Goal: Information Seeking & Learning: Learn about a topic

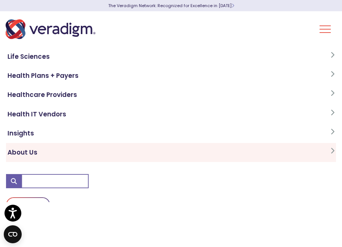
click at [18, 159] on link "About Us" at bounding box center [171, 152] width 330 height 19
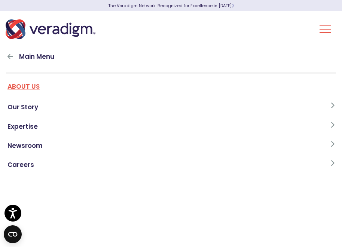
click at [34, 89] on link "About Us" at bounding box center [171, 89] width 330 height 18
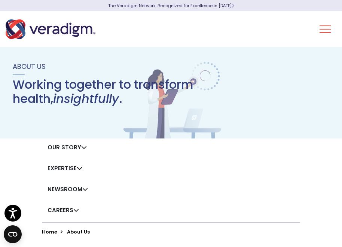
click at [66, 147] on link "Our Story" at bounding box center [67, 147] width 39 height 8
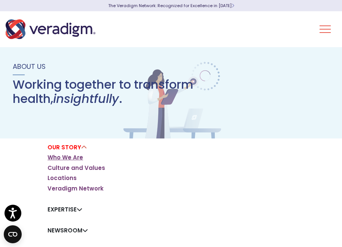
click at [64, 156] on link "Who We Are" at bounding box center [66, 157] width 36 height 7
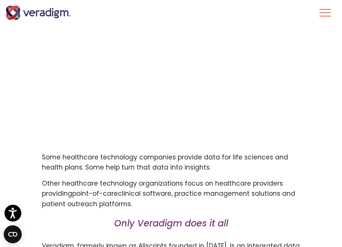
scroll to position [309, 0]
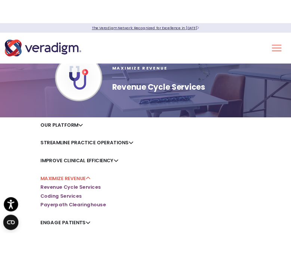
scroll to position [25, 0]
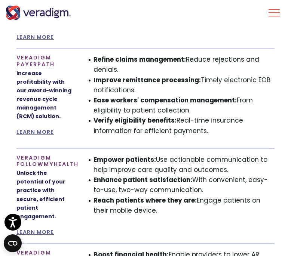
scroll to position [792, 0]
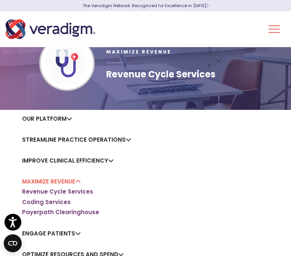
scroll to position [32, 0]
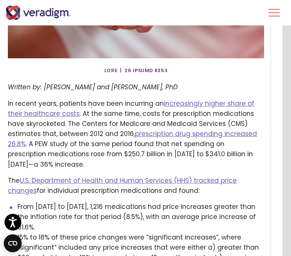
scroll to position [0, 9]
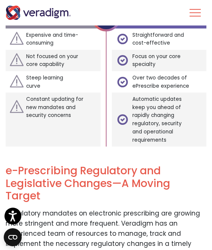
scroll to position [950, 0]
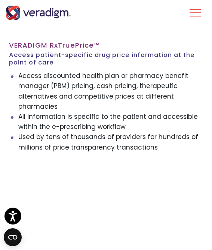
scroll to position [955, 0]
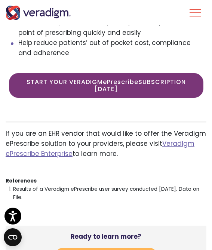
scroll to position [1924, 0]
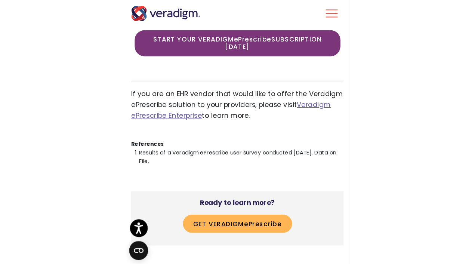
scroll to position [1967, 0]
